Goal: Information Seeking & Learning: Find specific page/section

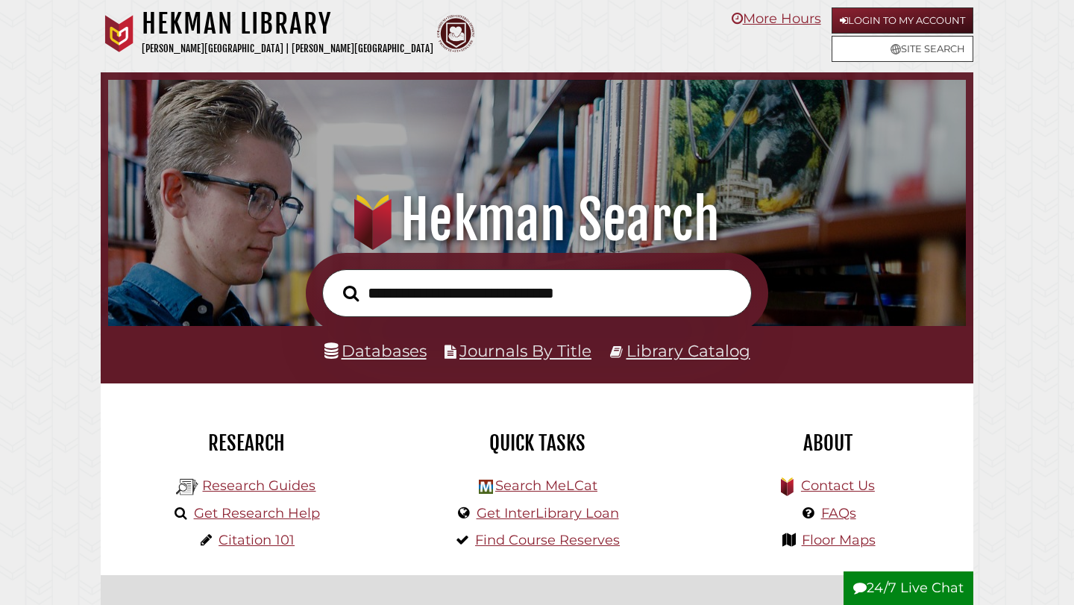
scroll to position [284, 851]
click at [366, 351] on link "Databases" at bounding box center [376, 350] width 102 height 19
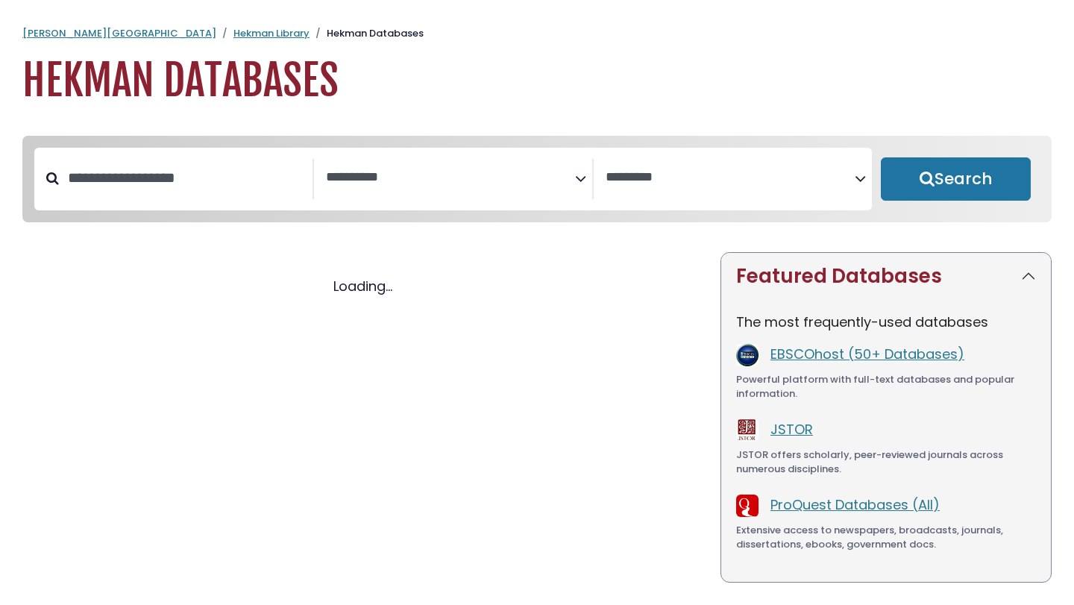
select select "Database Subject Filter"
select select "Database Vendors Filter"
select select "Database Subject Filter"
select select "Database Vendors Filter"
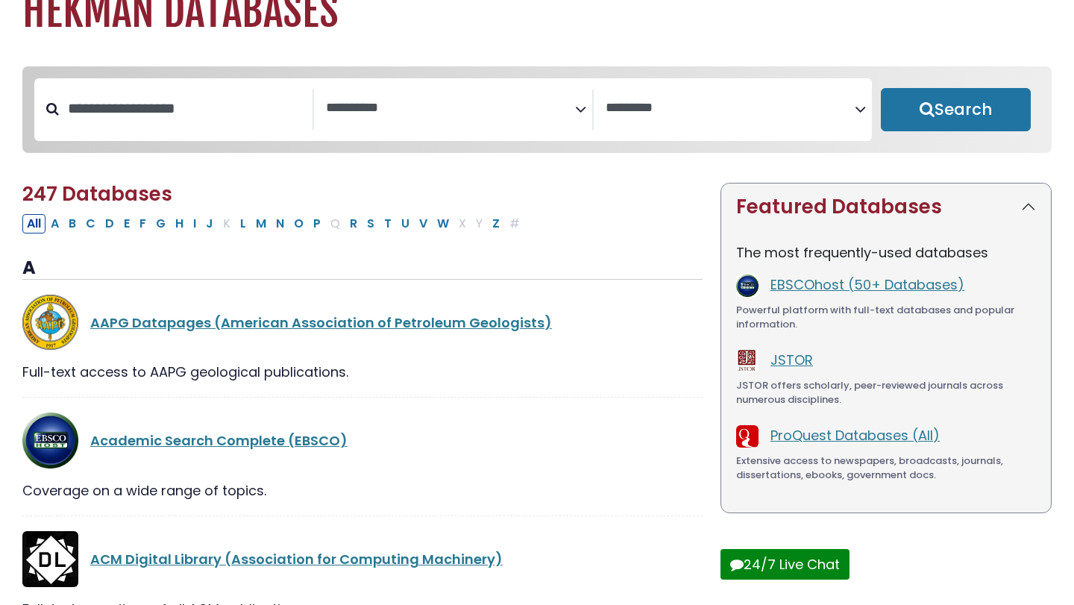
scroll to position [65, 0]
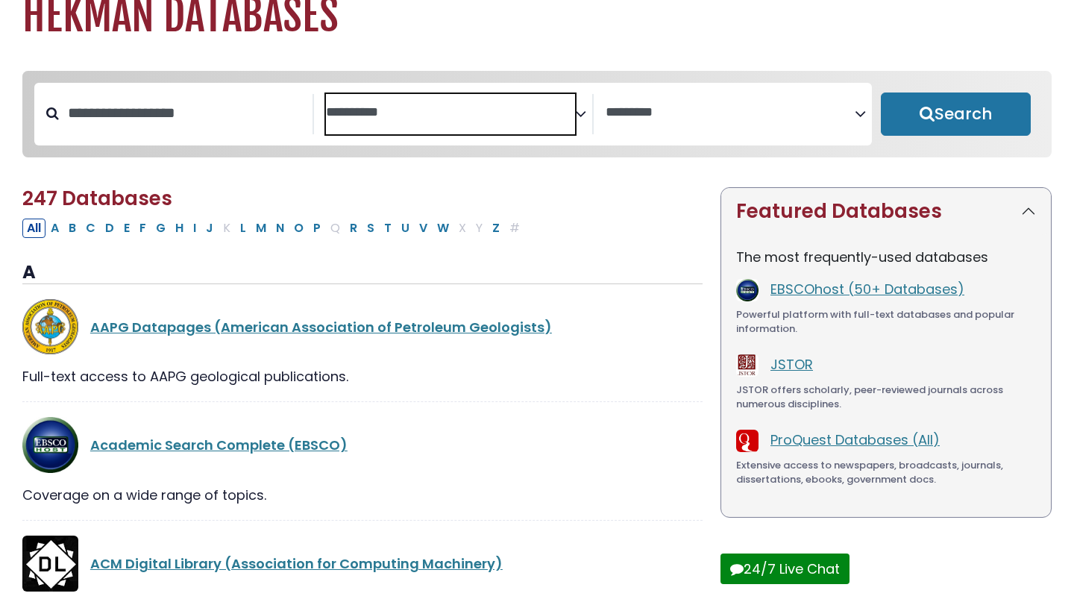
click at [565, 107] on textarea "Search" at bounding box center [450, 113] width 249 height 16
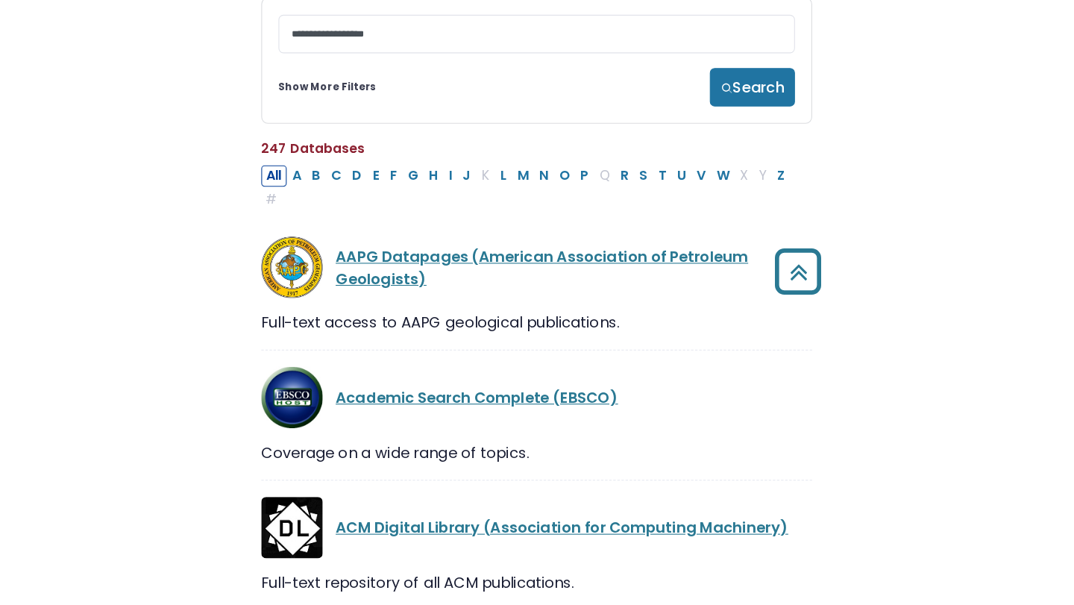
scroll to position [0, 0]
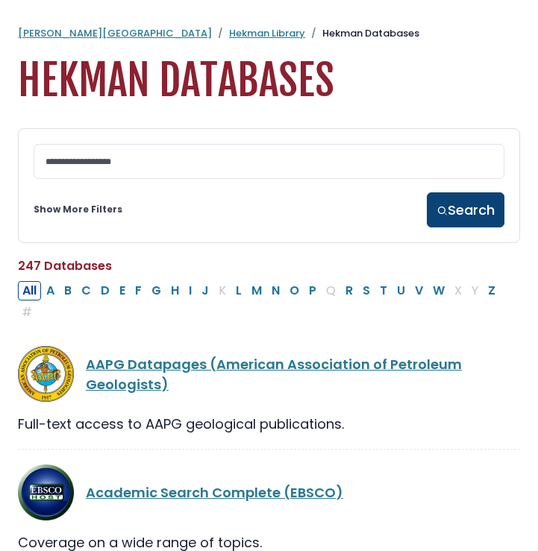
click at [439, 207] on button "Search" at bounding box center [466, 209] width 78 height 35
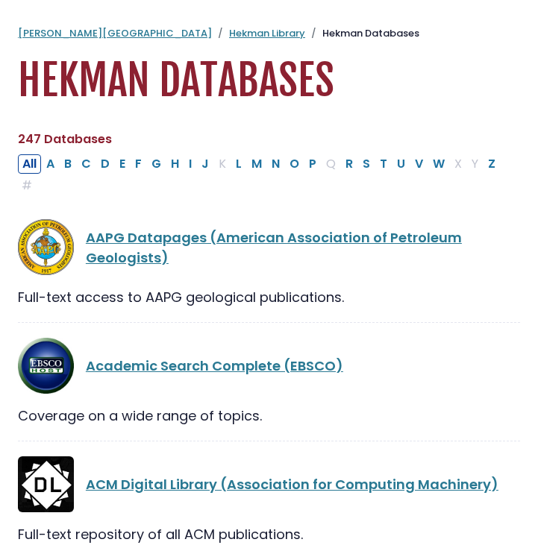
select select "Database Subject Filter"
select select "Database Vendors Filter"
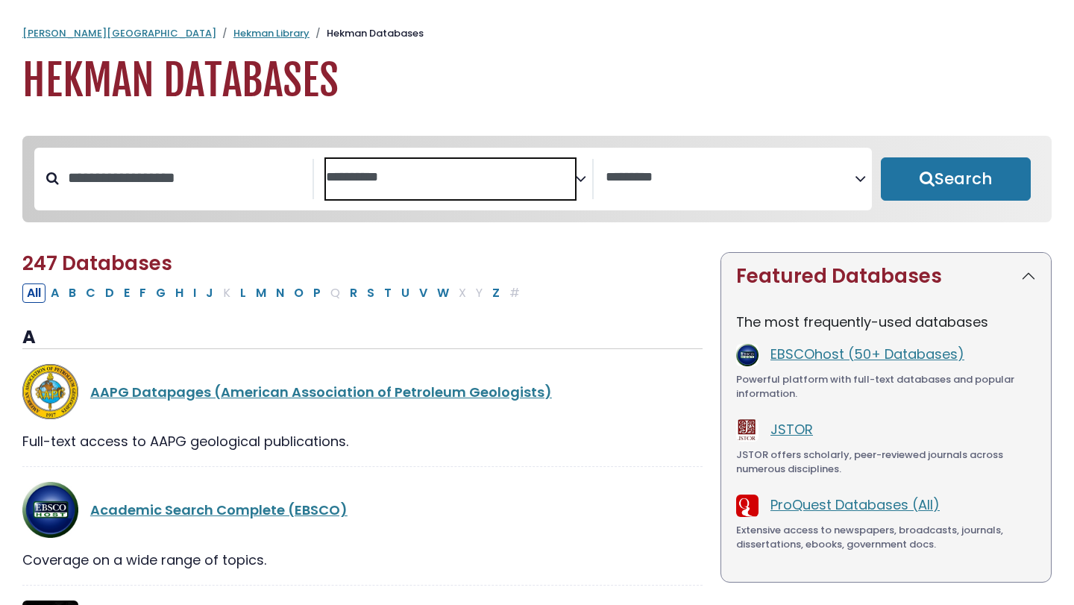
click at [530, 181] on textarea "Search" at bounding box center [450, 178] width 249 height 16
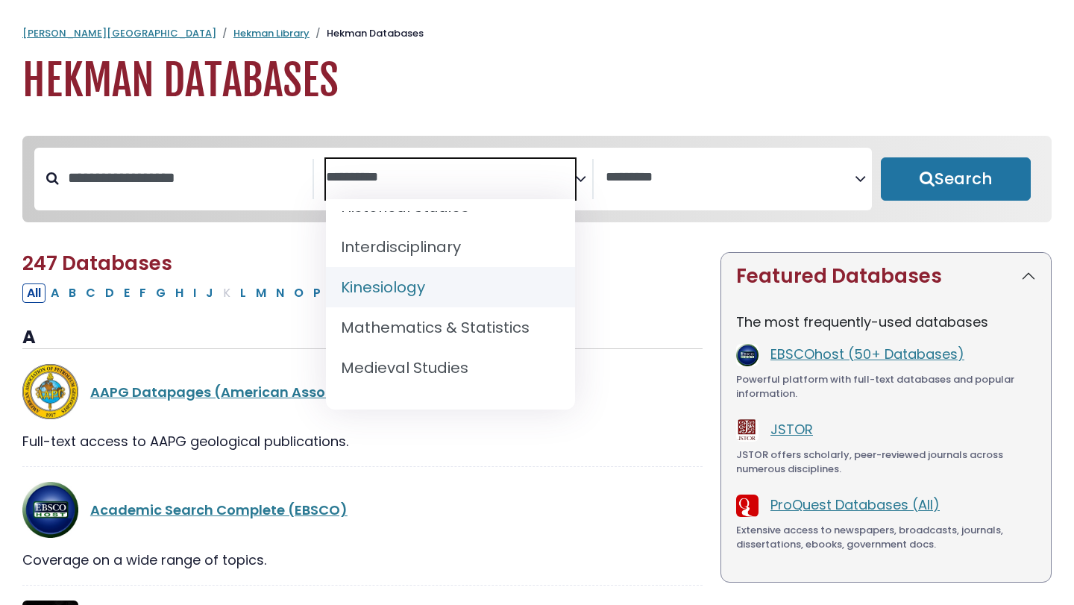
scroll to position [993, 0]
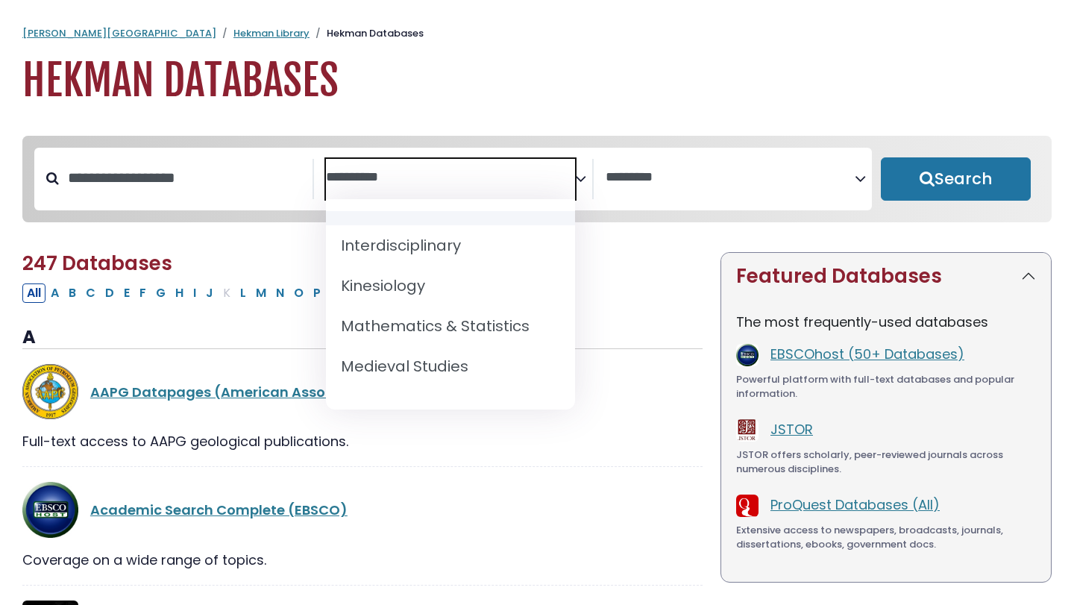
click at [401, 181] on textarea "Search" at bounding box center [450, 178] width 249 height 16
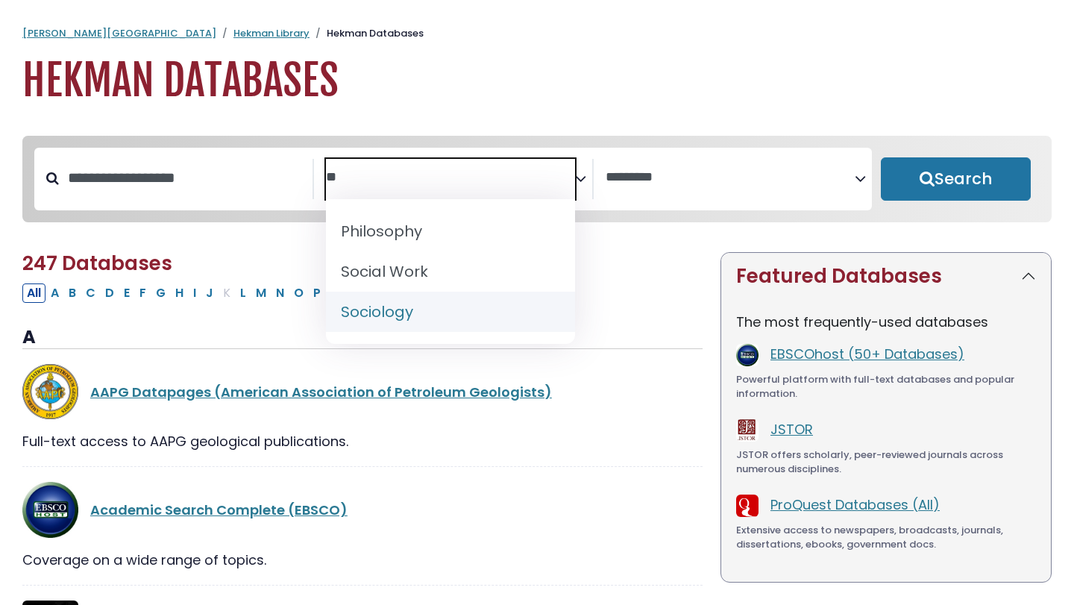
type textarea "**"
select select "*****"
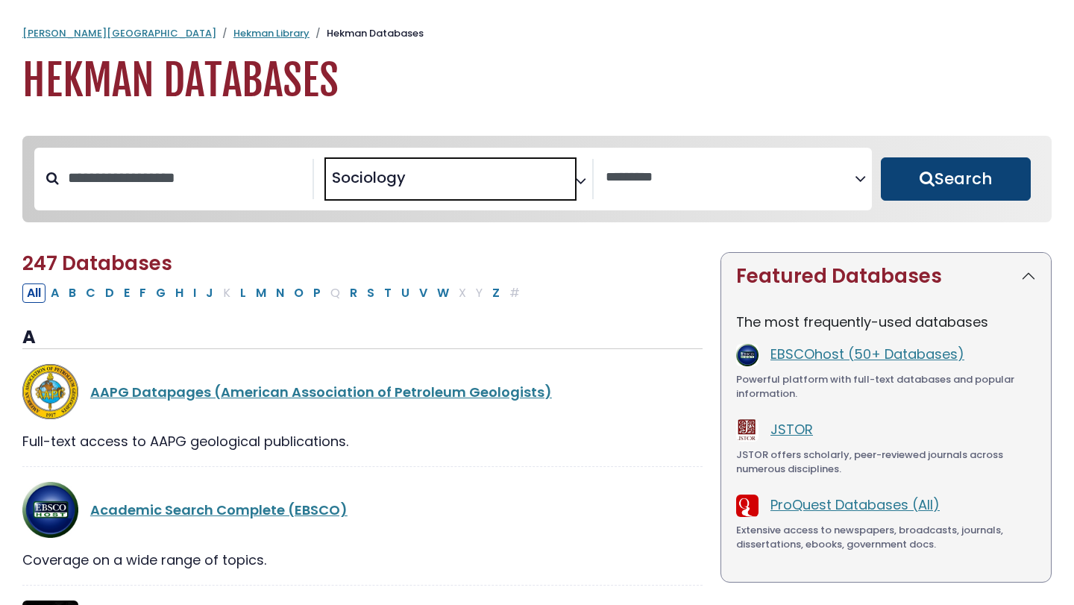
click at [904, 174] on button "Search" at bounding box center [956, 178] width 150 height 43
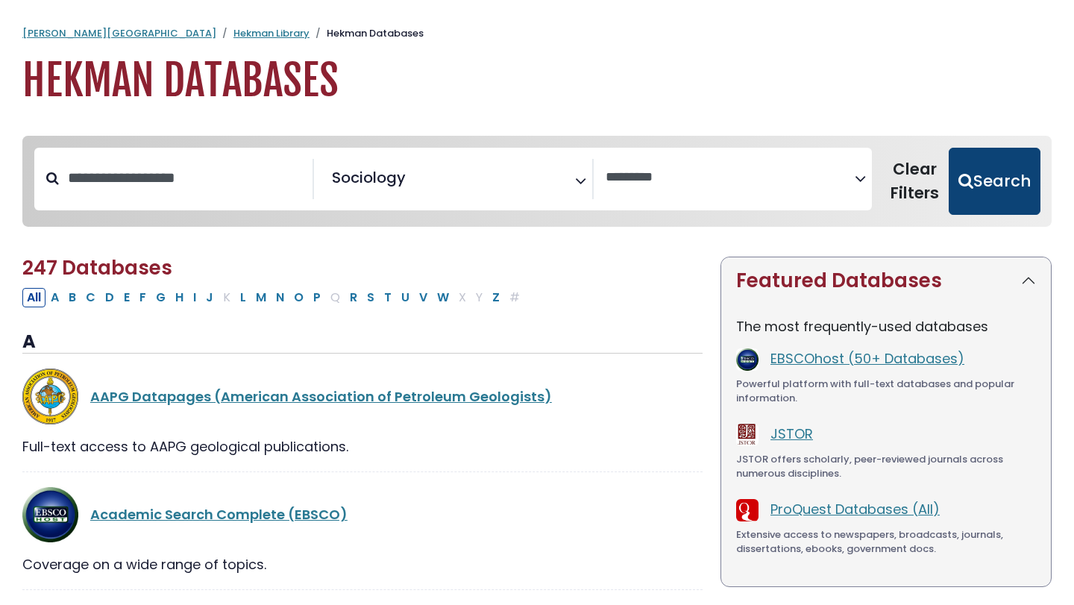
select select "Database Vendors Filter"
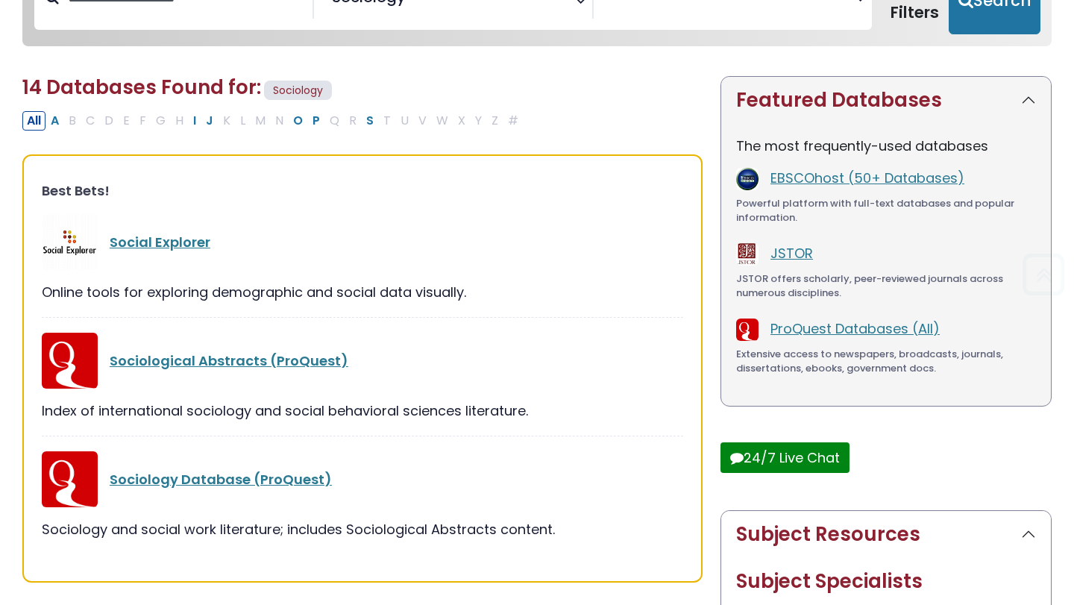
scroll to position [186, 0]
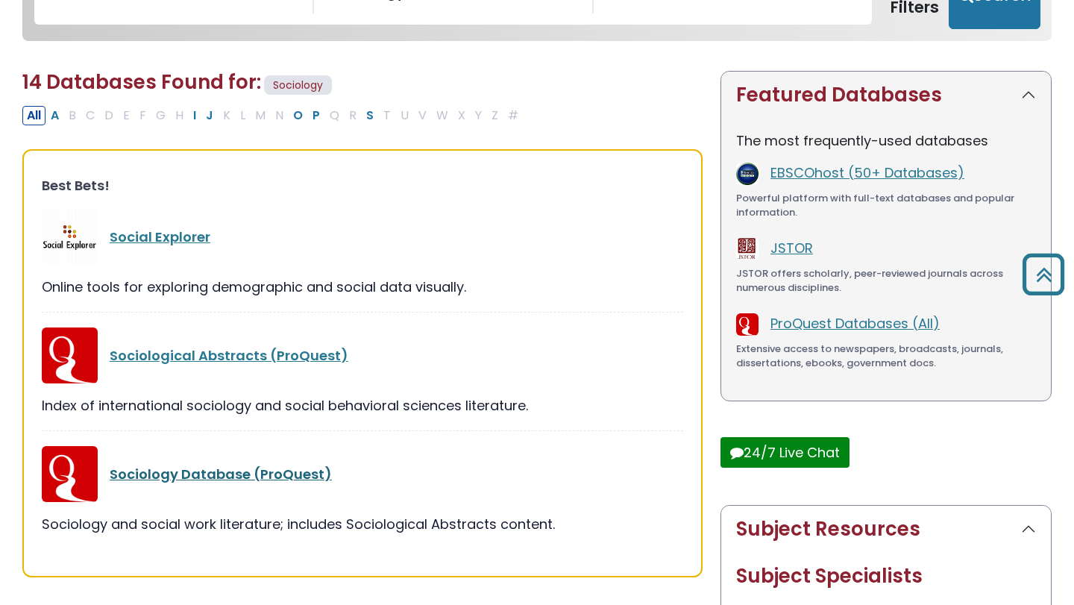
click at [233, 472] on link "Sociology Database (ProQuest)" at bounding box center [221, 474] width 222 height 19
